Goal: Communication & Community: Ask a question

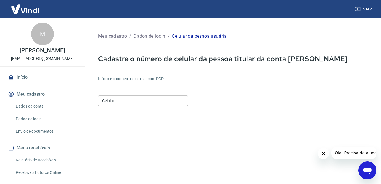
click at [114, 101] on input "Celular" at bounding box center [143, 101] width 90 height 10
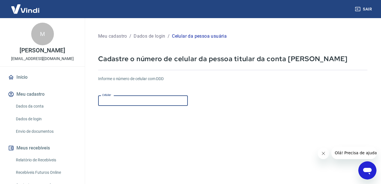
type input "[PHONE_NUMBER]"
click at [200, 129] on form "Informe o número de celular com DDD Celular (11) 98439-1111 Celular Continuar C…" at bounding box center [232, 154] width 269 height 166
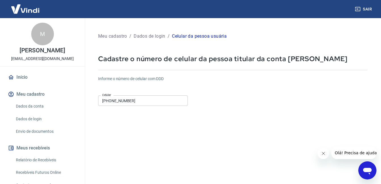
scroll to position [84, 0]
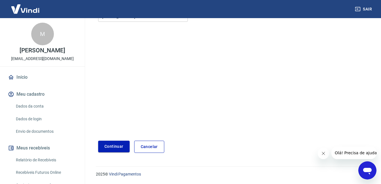
click at [111, 145] on button "Continuar" at bounding box center [113, 147] width 31 height 12
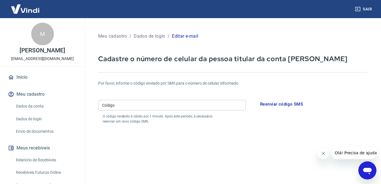
click at [138, 105] on input "Código" at bounding box center [171, 105] width 147 height 10
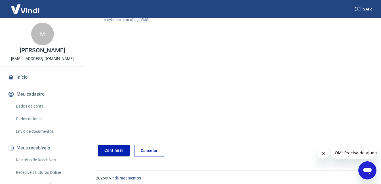
scroll to position [102, 0]
click at [110, 149] on button "Continuar" at bounding box center [113, 151] width 31 height 12
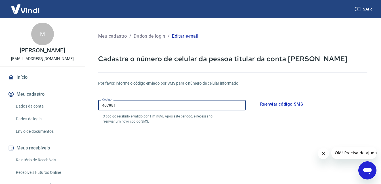
click at [124, 105] on input "407981" at bounding box center [171, 105] width 147 height 10
type input "4"
type input "407981"
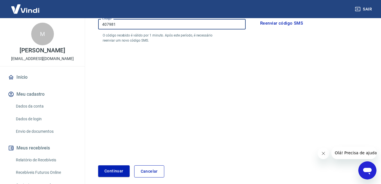
scroll to position [91, 0]
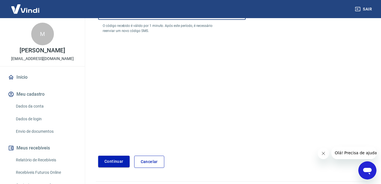
click at [111, 160] on button "Continuar" at bounding box center [113, 162] width 31 height 12
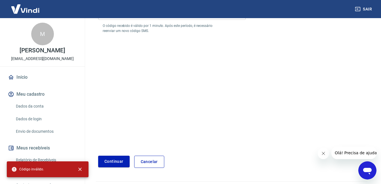
scroll to position [0, 0]
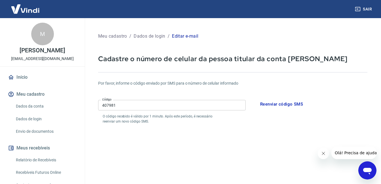
click at [273, 105] on button "Reenviar código SMS" at bounding box center [281, 104] width 49 height 12
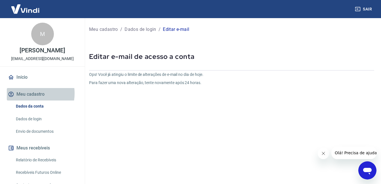
click at [28, 94] on button "Meu cadastro" at bounding box center [42, 94] width 71 height 12
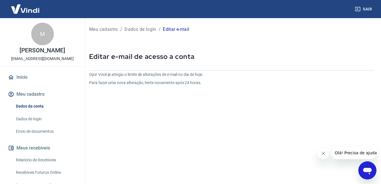
click at [104, 30] on p "Meu cadastro" at bounding box center [103, 29] width 29 height 7
click at [29, 119] on link "Dados de login" at bounding box center [46, 119] width 64 height 12
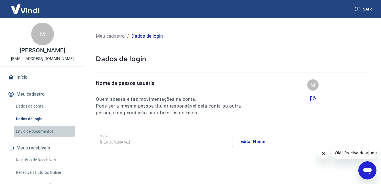
click at [34, 129] on link "Envio de documentos" at bounding box center [46, 132] width 64 height 12
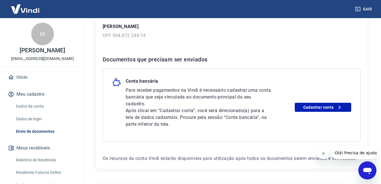
scroll to position [91, 0]
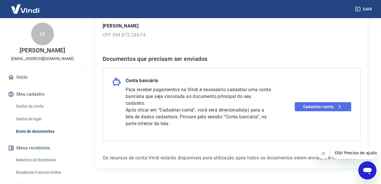
click at [315, 106] on link "Cadastrar conta" at bounding box center [323, 106] width 56 height 9
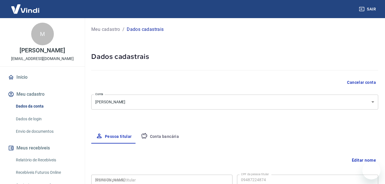
select select "SP"
type input "094.872.248-74"
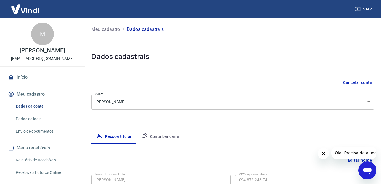
click at [143, 103] on body "Sair M Marcus Vinicius Porlan marcusporlan1@gmail.com Início Meu cadastro Dados…" at bounding box center [190, 92] width 381 height 184
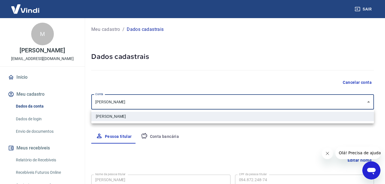
click at [368, 101] on div at bounding box center [192, 92] width 385 height 184
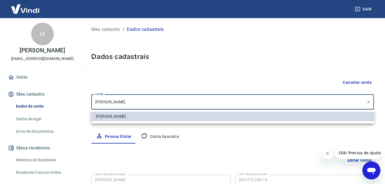
click at [151, 101] on body "Sair M Marcus Vinicius Porlan marcusporlan1@gmail.com Início Meu cadastro Dados…" at bounding box center [192, 92] width 385 height 184
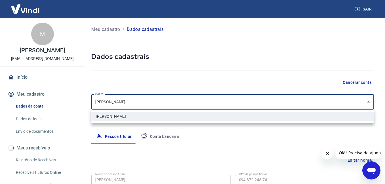
click at [139, 119] on li "Marcus Vinicius Porlan" at bounding box center [232, 116] width 283 height 9
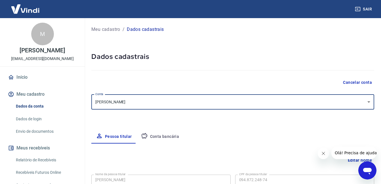
click at [154, 136] on button "Conta bancária" at bounding box center [159, 137] width 47 height 14
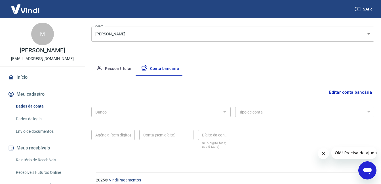
scroll to position [74, 0]
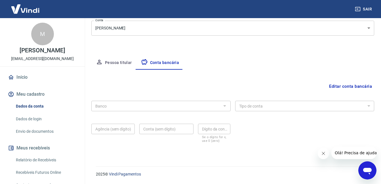
click at [224, 106] on div at bounding box center [224, 106] width 7 height 8
click at [351, 86] on button "Editar conta bancária" at bounding box center [350, 86] width 47 height 11
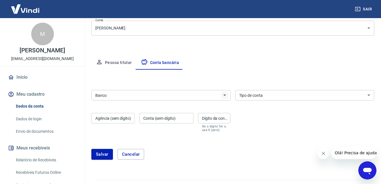
click at [225, 95] on icon "Abrir" at bounding box center [224, 95] width 3 height 1
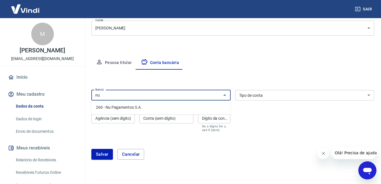
click at [123, 107] on li "260 - Nu Pagamentos S.A." at bounding box center [160, 107] width 139 height 9
type input "260 - Nu Pagamentos S.A."
click at [369, 95] on select "Conta Corrente Conta Poupança" at bounding box center [304, 95] width 139 height 10
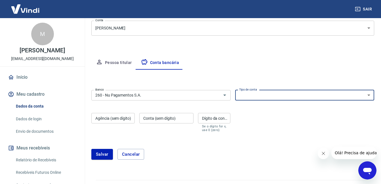
select select "1"
click at [235, 90] on select "Conta Corrente Conta Poupança" at bounding box center [304, 95] width 139 height 10
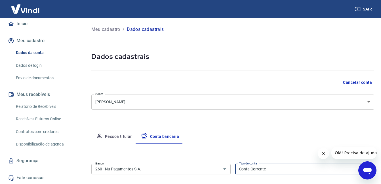
scroll to position [0, 0]
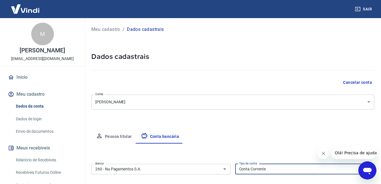
click at [369, 102] on body "Sair M Marcus Vinicius Porlan marcusporlan1@gmail.com Início Meu cadastro Dados…" at bounding box center [190, 92] width 381 height 184
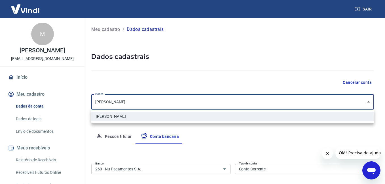
click at [215, 99] on div at bounding box center [192, 92] width 385 height 184
click at [138, 102] on body "Sair M Marcus Vinicius Porlan marcusporlan1@gmail.com Início Meu cadastro Dados…" at bounding box center [192, 92] width 385 height 184
click at [120, 137] on div at bounding box center [192, 92] width 385 height 184
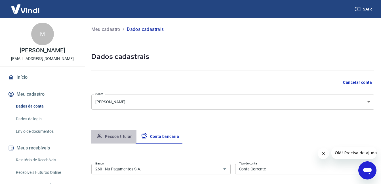
click at [120, 137] on button "Pessoa titular" at bounding box center [113, 137] width 45 height 14
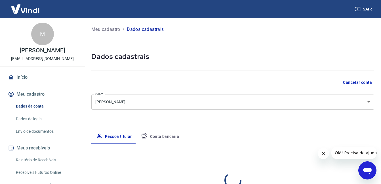
select select "SP"
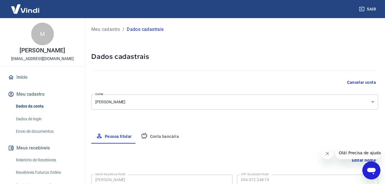
click at [138, 100] on body "Sair M Marcus Vinicius Porlan marcusporlan1@gmail.com Início Meu cadastro Dados…" at bounding box center [192, 92] width 385 height 184
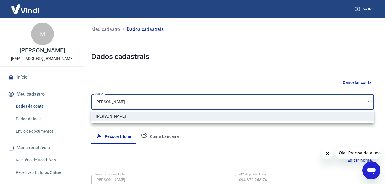
click at [354, 160] on div at bounding box center [192, 92] width 385 height 184
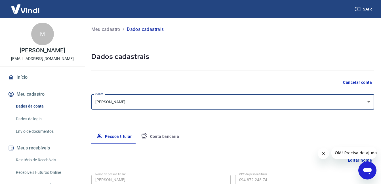
click at [137, 101] on body "Sair M Marcus Vinicius Porlan marcusporlan1@gmail.com Início Meu cadastro Dados…" at bounding box center [190, 92] width 381 height 184
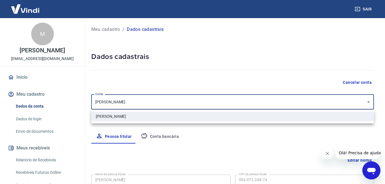
click at [327, 153] on icon "Fechar mensagem da empresa" at bounding box center [327, 153] width 5 height 5
click at [354, 160] on div at bounding box center [192, 92] width 385 height 184
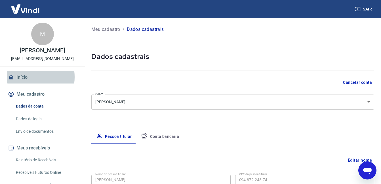
click at [22, 77] on link "Início" at bounding box center [42, 77] width 71 height 12
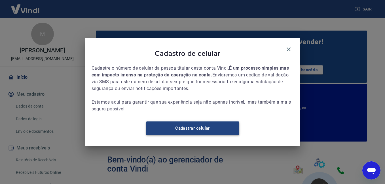
click at [189, 132] on link "Cadastrar celular" at bounding box center [192, 129] width 93 height 14
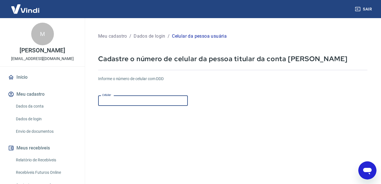
click at [122, 100] on input "Celular" at bounding box center [143, 101] width 90 height 10
type input "[PHONE_NUMBER]"
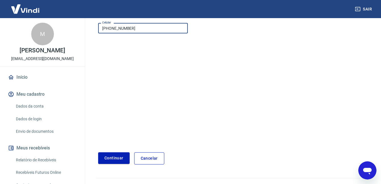
scroll to position [62, 0]
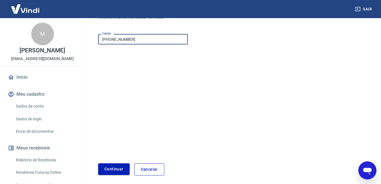
click at [113, 168] on button "Continuar" at bounding box center [113, 170] width 31 height 12
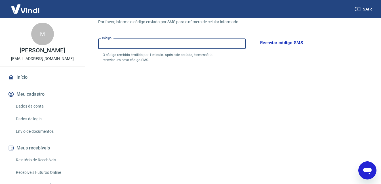
click at [126, 42] on input "Código" at bounding box center [171, 44] width 147 height 10
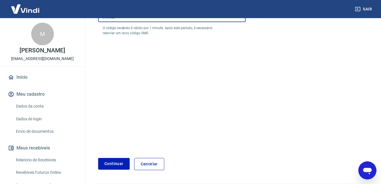
scroll to position [106, 0]
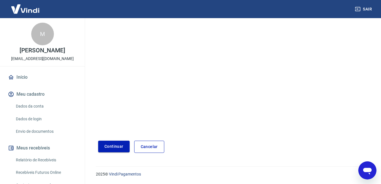
type input "368825"
click at [112, 144] on button "Continuar" at bounding box center [113, 147] width 31 height 12
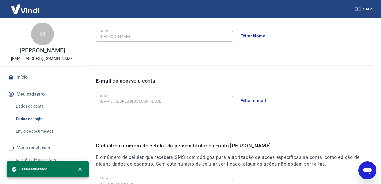
scroll to position [179, 0]
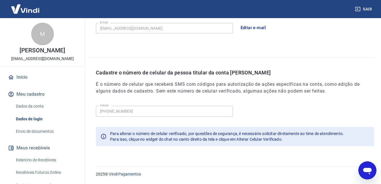
click at [30, 103] on link "Dados da conta" at bounding box center [46, 107] width 64 height 12
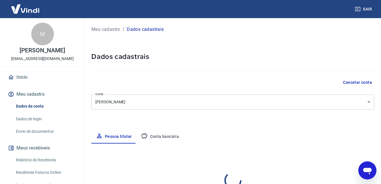
select select "SP"
click at [366, 168] on icon "Abrir janela de mensagens" at bounding box center [367, 171] width 9 height 7
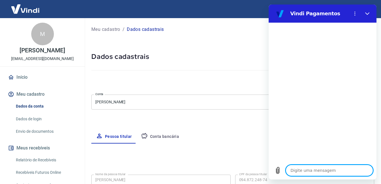
click at [294, 171] on textarea at bounding box center [328, 170] width 87 height 11
type textarea "m"
type textarea "x"
type textarea "mi"
type textarea "x"
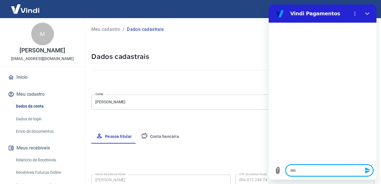
type textarea "min"
type textarea "x"
type textarea "minh"
type textarea "x"
type textarea "minha"
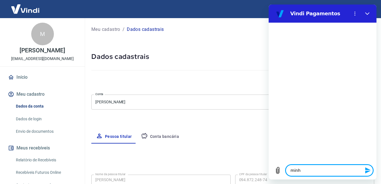
type textarea "x"
type textarea "minha"
type textarea "x"
type textarea "minha c"
type textarea "x"
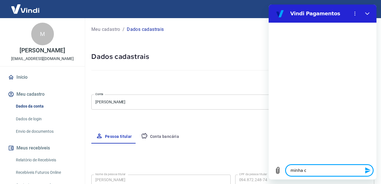
type textarea "minha co"
type textarea "x"
type textarea "minha con"
type textarea "x"
type textarea "minha cont"
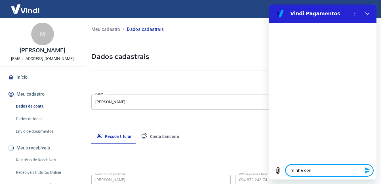
type textarea "x"
type textarea "minha conta"
type textarea "x"
type textarea "minha conta"
type textarea "x"
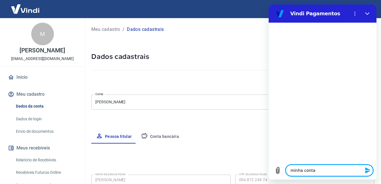
type textarea "minha conta e"
type textarea "x"
type textarea "minha conta e"
type textarea "x"
type textarea "minha conta e j"
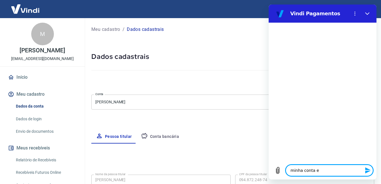
type textarea "x"
type textarea "minha conta e ju"
type textarea "x"
type textarea "minha conta e jur"
type textarea "x"
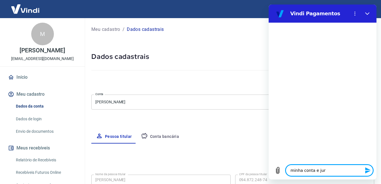
type textarea "minha conta e juri"
type textarea "x"
type textarea "minha conta e jurid"
type textarea "x"
type textarea "minha conta e juridi"
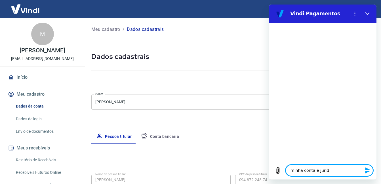
type textarea "x"
type textarea "minha conta e juridic"
type textarea "x"
type textarea "minha conta e juridica"
type textarea "x"
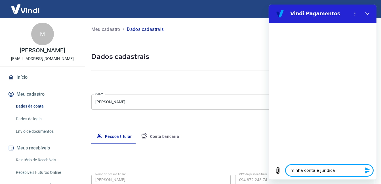
type textarea "minha conta e juridica"
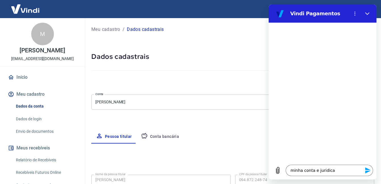
click at [368, 170] on icon "Enviar mensagem" at bounding box center [367, 171] width 5 height 6
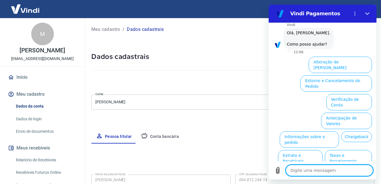
scroll to position [37, 0]
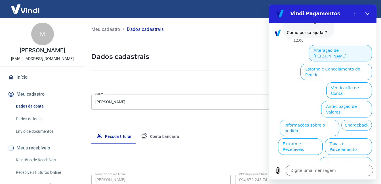
click at [338, 50] on button "Alteração de [PERSON_NAME]" at bounding box center [339, 53] width 63 height 16
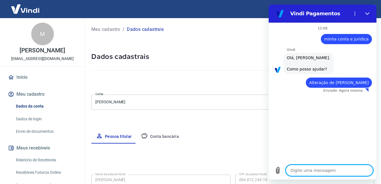
type textarea "x"
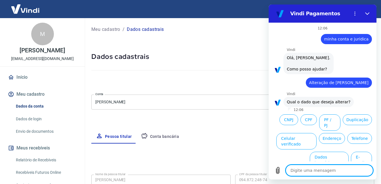
scroll to position [17, 0]
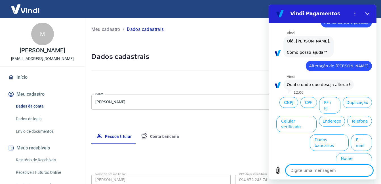
click at [306, 171] on textarea at bounding box center [328, 170] width 87 height 11
click at [303, 170] on textarea at bounding box center [328, 170] width 87 height 11
type textarea "f"
type textarea "x"
type textarea "fi"
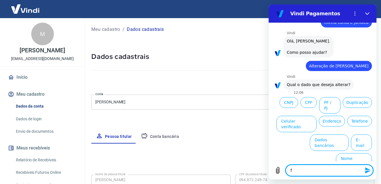
type textarea "x"
type textarea "fiz"
type textarea "x"
type textarea "fiz"
type textarea "x"
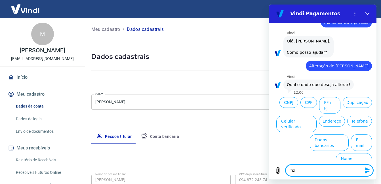
type textarea "fiz c"
type textarea "x"
type textarea "fiz cz"
type textarea "x"
type textarea "fiz czc"
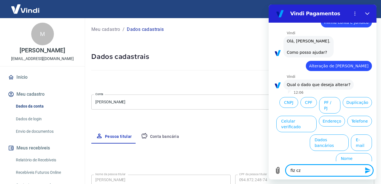
type textarea "x"
type textarea "fiz czca"
type textarea "x"
type textarea "fiz czcas"
type textarea "x"
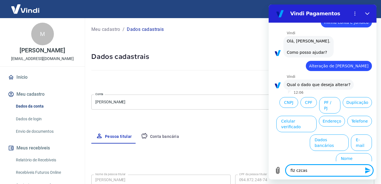
type textarea "fiz czcast"
type textarea "x"
type textarea "fiz czcastr"
type textarea "x"
type textarea "fiz czcastro"
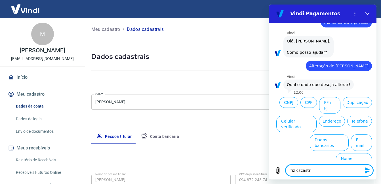
type textarea "x"
type textarea "fiz czcastro"
type textarea "x"
type textarea "fiz czcastro n"
type textarea "x"
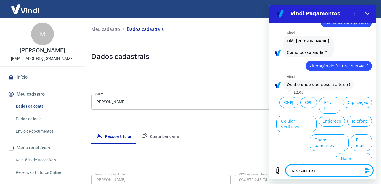
type textarea "fiz czcastro no"
type textarea "x"
type textarea "fiz czcastro no"
type textarea "x"
type textarea "fiz czcastro no c"
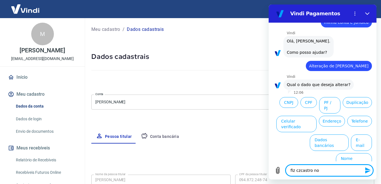
type textarea "x"
type textarea "fiz czcastro no cp"
type textarea "x"
type textarea "fiz czcastro no cpf"
type textarea "x"
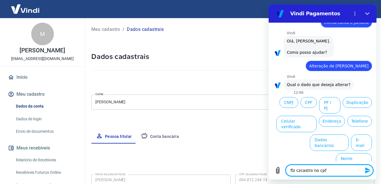
type textarea "fiz czcastro no cpf"
type textarea "x"
type textarea "fiz czcastro no cpf e"
type textarea "x"
type textarea "fiz czcastro no cpf e"
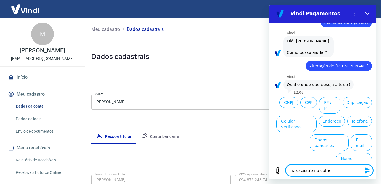
type textarea "x"
type textarea "fiz czcastro no cpf e a"
type textarea "x"
type textarea "fiz czcastro no cpf e a"
type textarea "x"
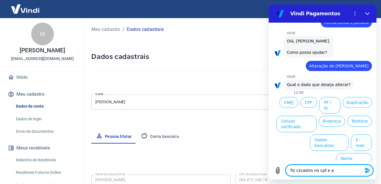
type textarea "fiz czcastro no cpf e a c"
type textarea "x"
type textarea "fiz czcastro no cpf e a co"
type textarea "x"
type textarea "fiz czcastro no cpf e a con"
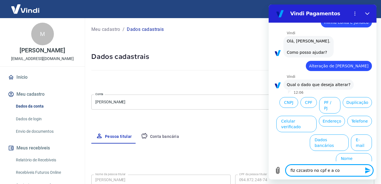
type textarea "x"
type textarea "fiz czcastro no cpf e a cony"
type textarea "x"
type textarea "fiz czcastro no cpf e a conya"
type textarea "x"
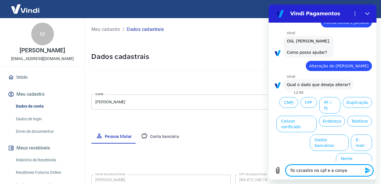
type textarea "fiz czcastro no cpf e a conya"
type textarea "x"
type textarea "fiz czcastro no cpf e a conya e"
type textarea "x"
type textarea "fiz czcastro no cpf e a conya e"
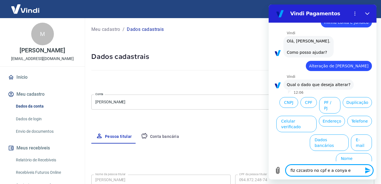
type textarea "x"
type textarea "fiz czcastro no cpf e a conya e p"
type textarea "x"
type textarea "fiz czcastro no cpf e a conya e pj"
type textarea "x"
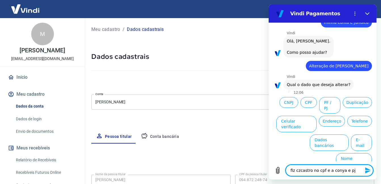
type textarea "fiz czcastro no cpf e a conya e pj"
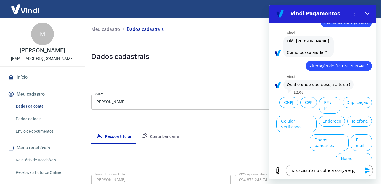
click at [365, 170] on icon "Enviar mensagem" at bounding box center [367, 171] width 5 height 6
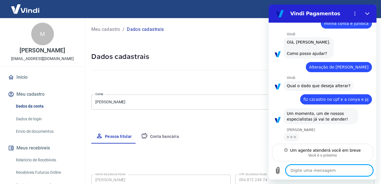
scroll to position [16, 0]
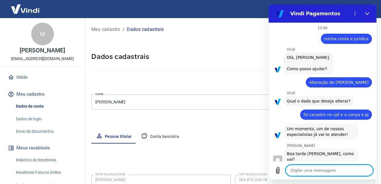
type textarea "x"
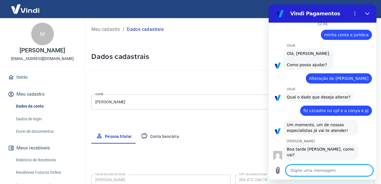
scroll to position [4, 0]
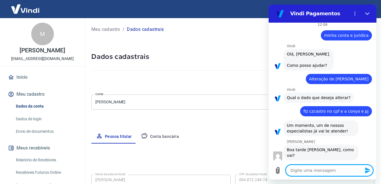
type textarea "t"
type textarea "x"
type textarea "td"
type textarea "x"
type textarea "td"
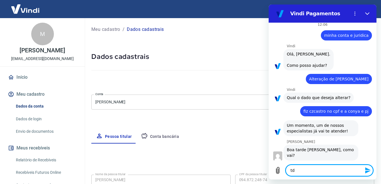
type textarea "x"
type textarea "td b"
type textarea "x"
type textarea "td be"
type textarea "x"
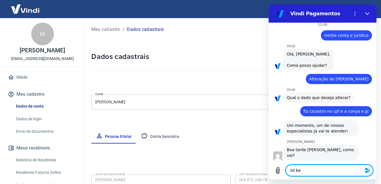
type textarea "td bem"
type textarea "x"
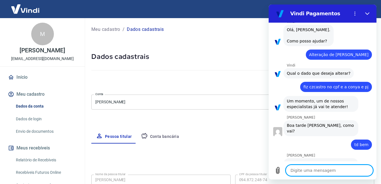
scroll to position [53, 0]
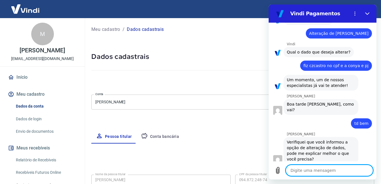
type textarea "x"
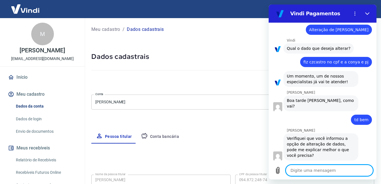
type textarea "f"
type textarea "x"
type textarea "fo"
type textarea "x"
type textarea "f"
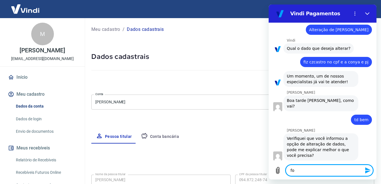
type textarea "x"
type textarea "fi"
type textarea "x"
type textarea "fiz"
type textarea "x"
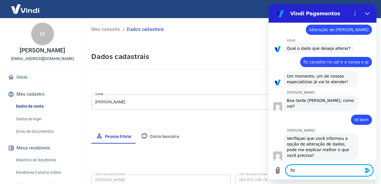
type textarea "fiz"
type textarea "x"
type textarea "fiz o"
type textarea "x"
type textarea "fiz o"
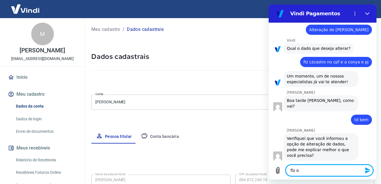
type textarea "x"
type textarea "fiz o c"
type textarea "x"
type textarea "fiz o ca"
type textarea "x"
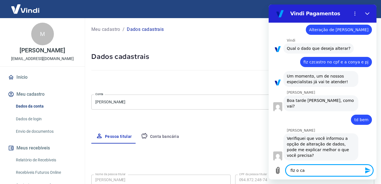
type textarea "fiz o cad"
type textarea "x"
type textarea "fiz o cada"
type textarea "x"
type textarea "fiz o cadas"
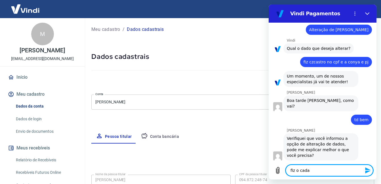
type textarea "x"
type textarea "fiz o cadast"
type textarea "x"
type textarea "fiz o cadastr"
type textarea "x"
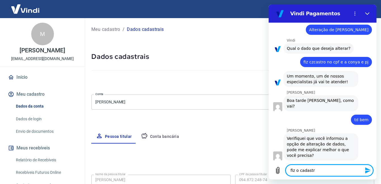
type textarea "fiz o cadastro"
type textarea "x"
type textarea "fiz o cadastro"
type textarea "x"
type textarea "fiz o cadastro n"
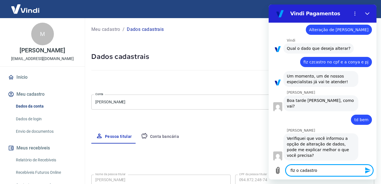
type textarea "x"
type textarea "fiz o cadastro no"
type textarea "x"
type textarea "fiz o cadastro nom"
type textarea "x"
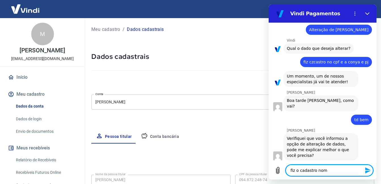
type textarea "fiz o cadastro nome"
type textarea "x"
type textarea "fiz o cadastro nomeu"
type textarea "x"
type textarea "fiz o cadastro nomeu"
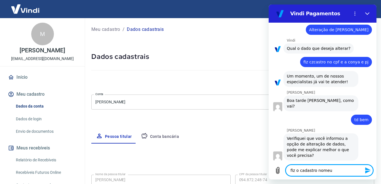
type textarea "x"
type textarea "fiz o cadastro nomeu n"
type textarea "x"
type textarea "fiz o cadastro nomeu no"
type textarea "x"
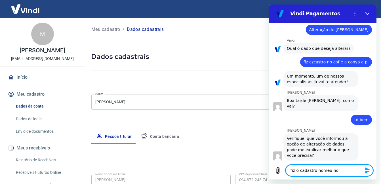
type textarea "fiz o cadastro nomeu nom"
type textarea "x"
type textarea "fiz o cadastro nomeu nome"
type textarea "x"
type textarea "fiz o cadastro nomeu nome"
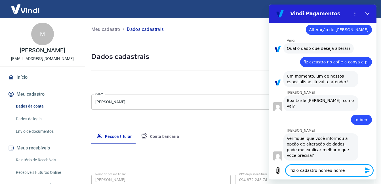
type textarea "x"
type textarea "fiz o cadastro nomeu nome p"
type textarea "x"
type textarea "fiz o cadastro nomeu nome po"
type textarea "x"
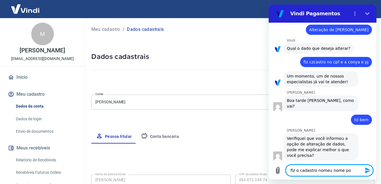
type textarea "fiz o cadastro nomeu nome por"
type textarea "x"
type textarea "fiz o cadastro nomeu nome pore"
type textarea "x"
type textarea "fiz o cadastro nomeu nome porem"
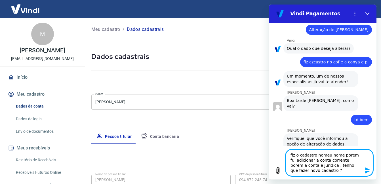
click at [367, 170] on icon "Enviar mensagem" at bounding box center [367, 171] width 5 height 6
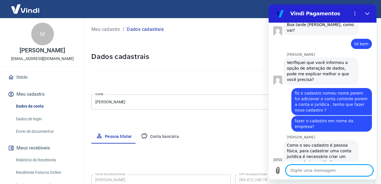
scroll to position [130, 0]
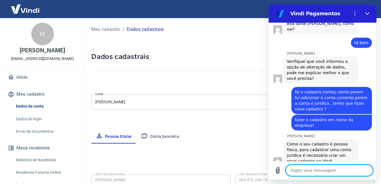
click at [292, 170] on textarea at bounding box center [328, 170] width 87 height 11
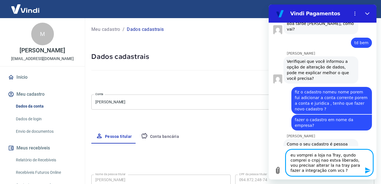
click at [298, 156] on textarea "eu vomprei a loja na Tray, qundo comprei o cnpj nao estva liberado, vou precisa…" at bounding box center [328, 163] width 87 height 27
click at [341, 154] on textarea "eu comprei a loja na Tray, qundo comprei o cnpj nao estva liberado, vou precisa…" at bounding box center [328, 163] width 87 height 27
click at [334, 160] on textarea "eu comprei a loja na Tray, quando comprei o cnpj nao estva liberado, vou precis…" at bounding box center [328, 163] width 87 height 27
click at [366, 169] on icon "Enviar mensagem" at bounding box center [367, 171] width 5 height 6
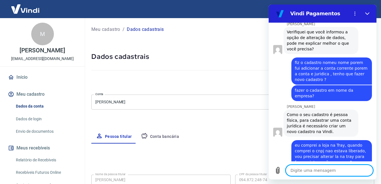
scroll to position [161, 0]
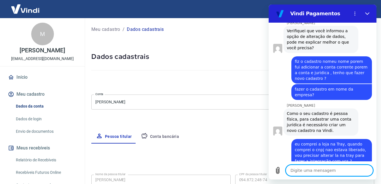
click at [140, 29] on p "Dados cadastrais" at bounding box center [145, 29] width 37 height 7
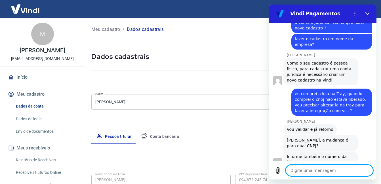
scroll to position [212, 0]
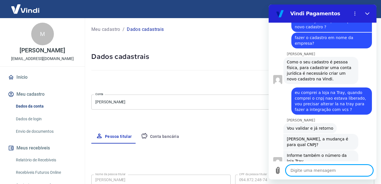
click at [296, 171] on textarea at bounding box center [328, 170] width 87 height 11
click at [366, 171] on icon "Enviar mensagem" at bounding box center [367, 171] width 5 height 6
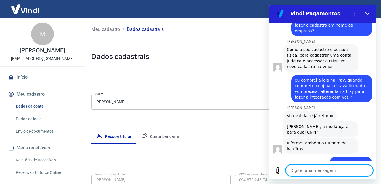
scroll to position [226, 0]
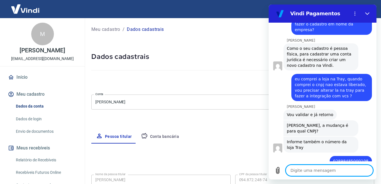
click at [308, 171] on textarea at bounding box center [328, 170] width 87 height 11
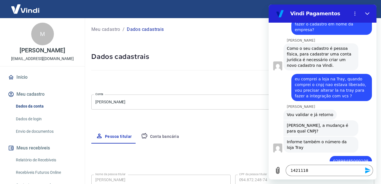
click at [366, 169] on icon "Enviar mensagem" at bounding box center [367, 171] width 5 height 6
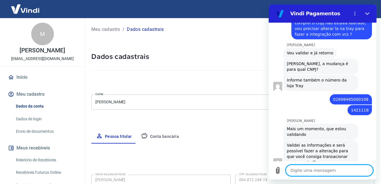
scroll to position [289, 0]
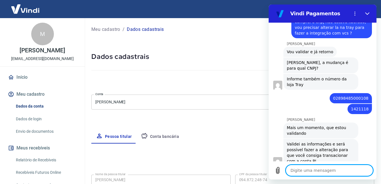
drag, startPoint x: 366, startPoint y: 169, endPoint x: 349, endPoint y: 163, distance: 18.0
click at [349, 163] on div "Digite uma mensagem x" at bounding box center [322, 171] width 108 height 18
click at [305, 170] on textarea at bounding box center [328, 170] width 87 height 11
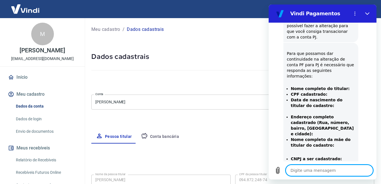
scroll to position [423, 0]
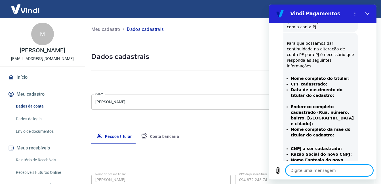
click at [293, 169] on textarea at bounding box center [328, 170] width 87 height 11
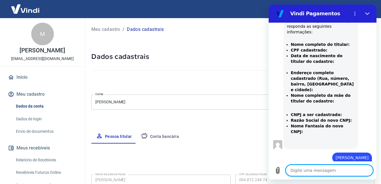
scroll to position [458, 0]
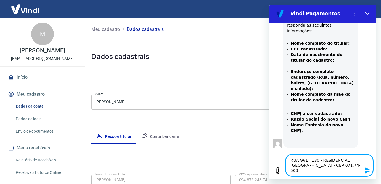
click at [367, 170] on icon "Enviar mensagem" at bounding box center [367, 171] width 5 height 6
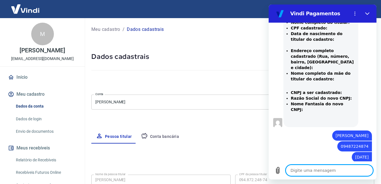
scroll to position [481, 0]
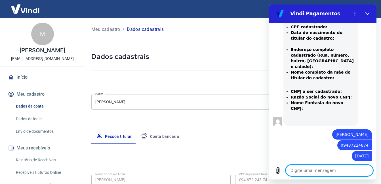
click at [298, 170] on textarea at bounding box center [328, 170] width 87 height 11
click at [368, 171] on icon "Enviar mensagem" at bounding box center [367, 170] width 7 height 7
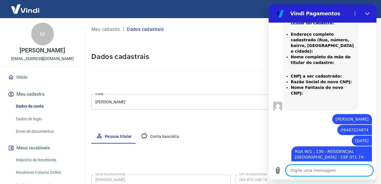
scroll to position [497, 0]
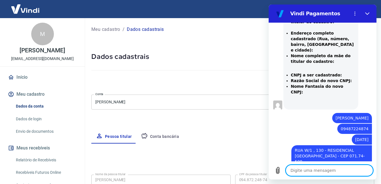
click at [293, 172] on textarea at bounding box center [328, 170] width 87 height 11
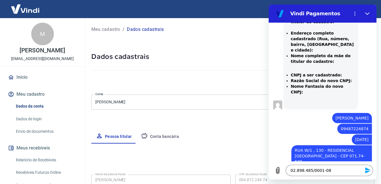
click at [366, 170] on icon "Enviar mensagem" at bounding box center [367, 171] width 5 height 6
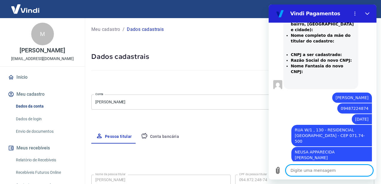
scroll to position [519, 0]
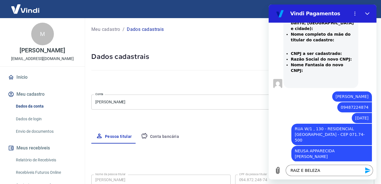
click at [366, 173] on icon "Enviar mensagem" at bounding box center [367, 171] width 5 height 6
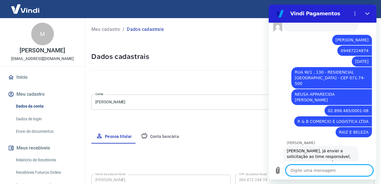
scroll to position [576, 0]
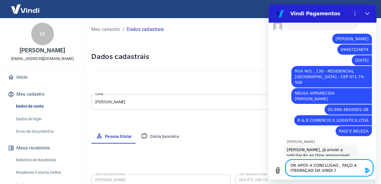
click at [367, 168] on icon "Enviar mensagem" at bounding box center [367, 170] width 7 height 7
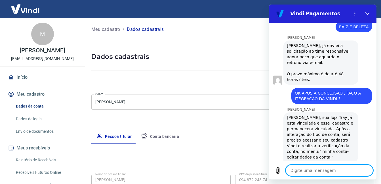
scroll to position [682, 0]
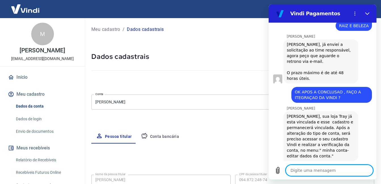
click at [293, 170] on textarea at bounding box center [328, 170] width 87 height 11
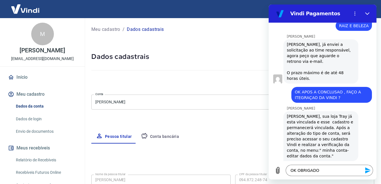
click at [367, 170] on icon "Enviar mensagem" at bounding box center [367, 171] width 5 height 6
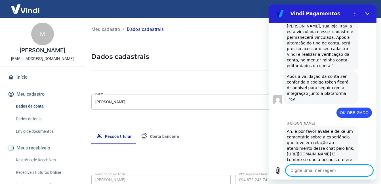
scroll to position [777, 0]
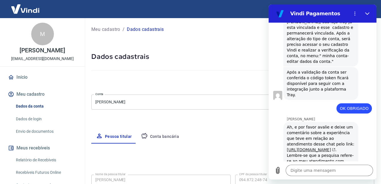
click at [312, 148] on link "[URL][DOMAIN_NAME]" at bounding box center [311, 150] width 48 height 5
click at [309, 148] on link "[URL][DOMAIN_NAME]" at bounding box center [311, 150] width 48 height 5
